Goal: Task Accomplishment & Management: Use online tool/utility

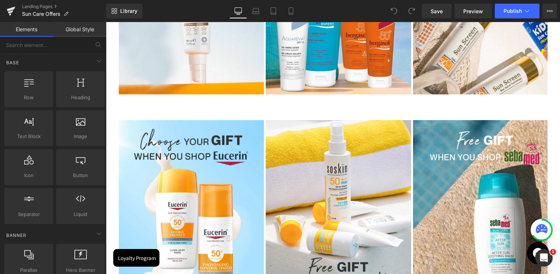
scroll to position [477, 0]
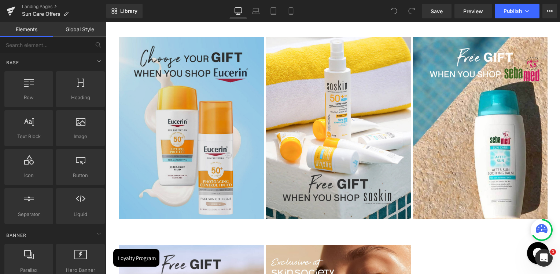
click at [191, 150] on img at bounding box center [192, 128] width 146 height 182
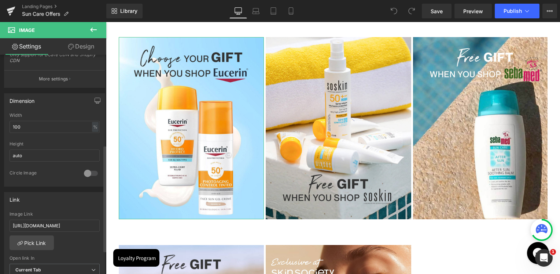
scroll to position [220, 0]
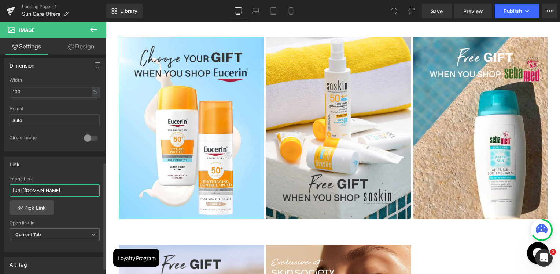
click at [57, 189] on input "[URL][DOMAIN_NAME]" at bounding box center [55, 190] width 90 height 12
paste input "eucerin"
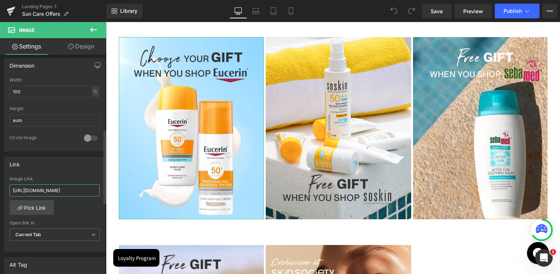
type input "[URL][DOMAIN_NAME]"
click at [62, 174] on div "Link [URL][DOMAIN_NAME] Image Link [URL][DOMAIN_NAME] Pick Link Current Tab New…" at bounding box center [54, 204] width 101 height 95
click at [518, 14] on button "Publish" at bounding box center [517, 11] width 45 height 15
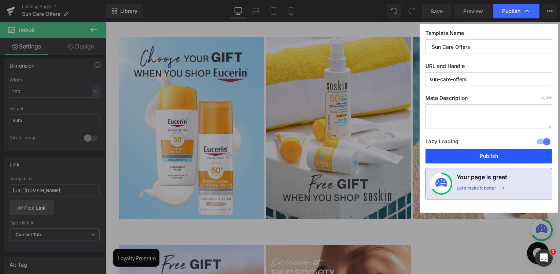
click at [478, 158] on button "Publish" at bounding box center [489, 156] width 127 height 15
